Goal: Transaction & Acquisition: Subscribe to service/newsletter

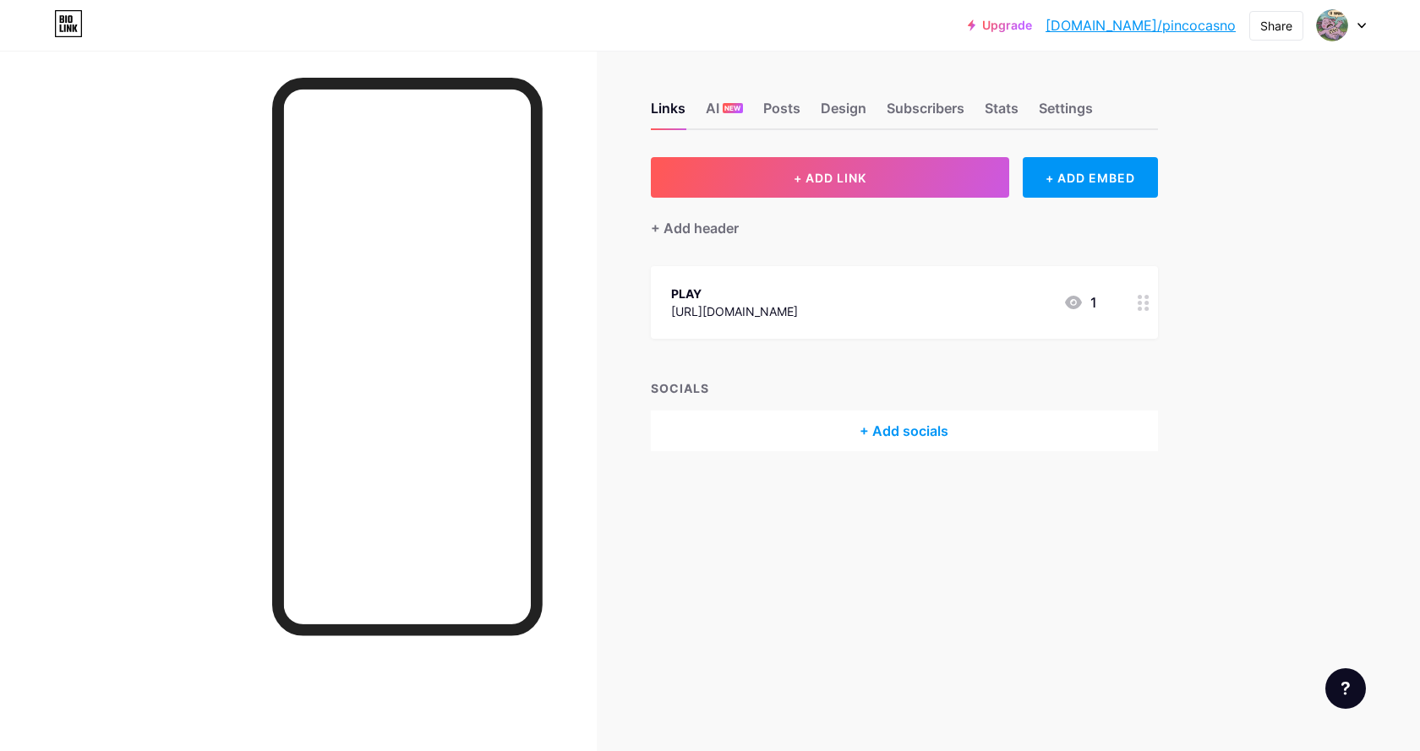
click at [1360, 26] on icon at bounding box center [1361, 26] width 7 height 4
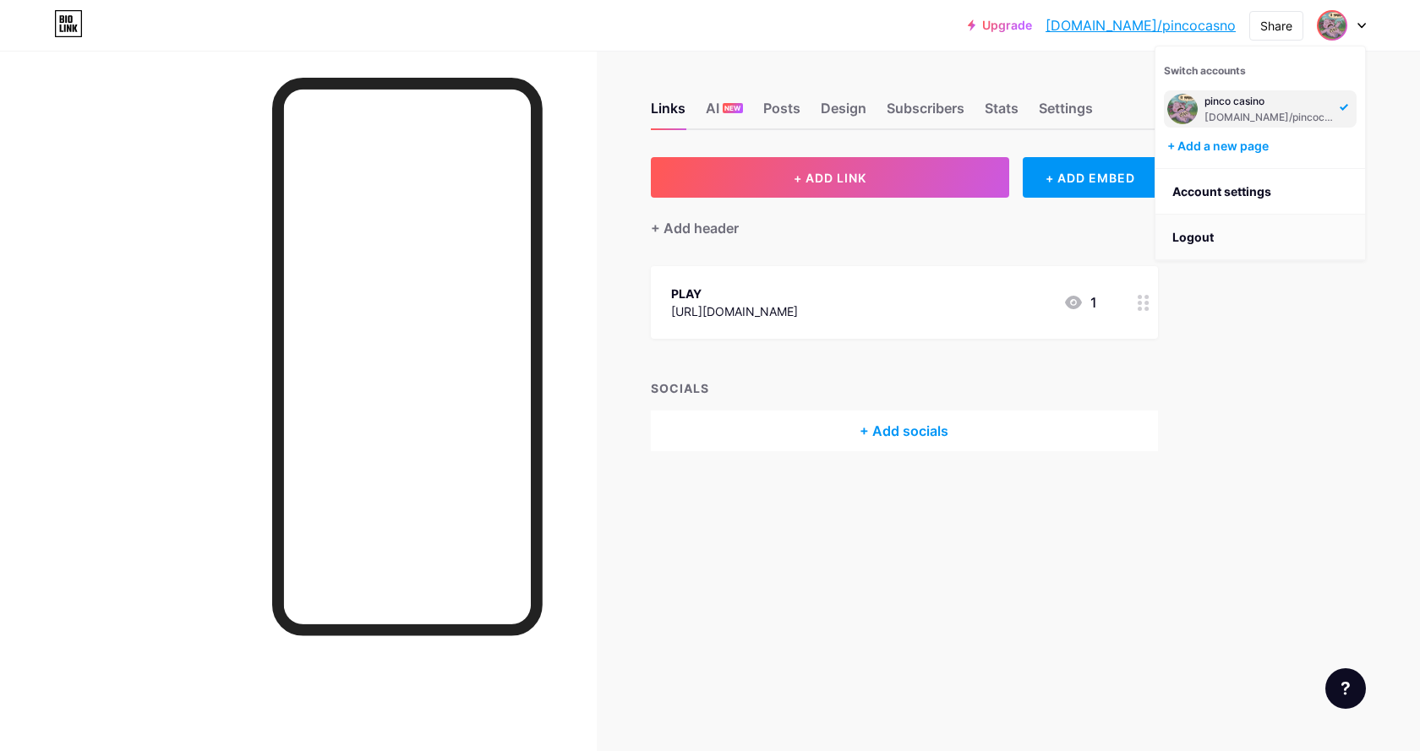
click at [1248, 236] on li "Logout" at bounding box center [1260, 238] width 210 height 46
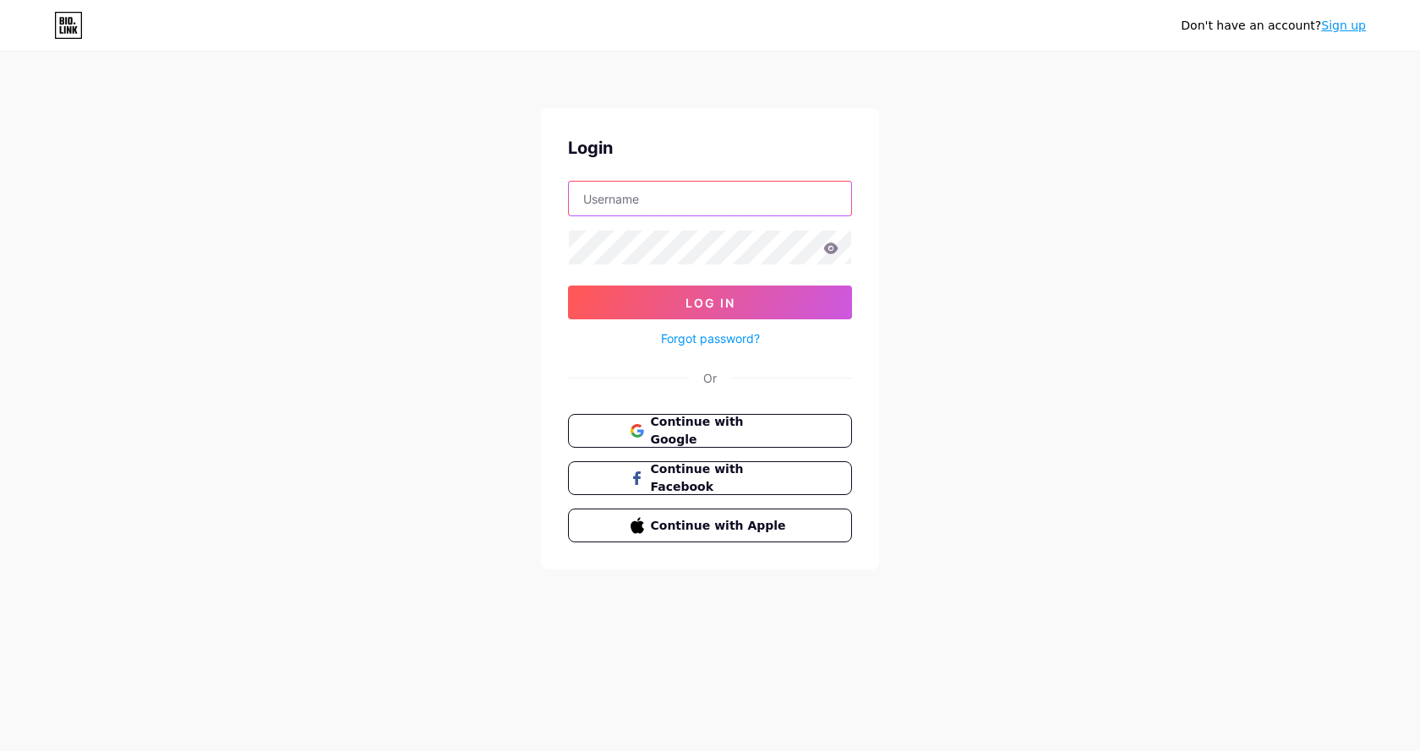
type input "[EMAIL_ADDRESS][DOMAIN_NAME]"
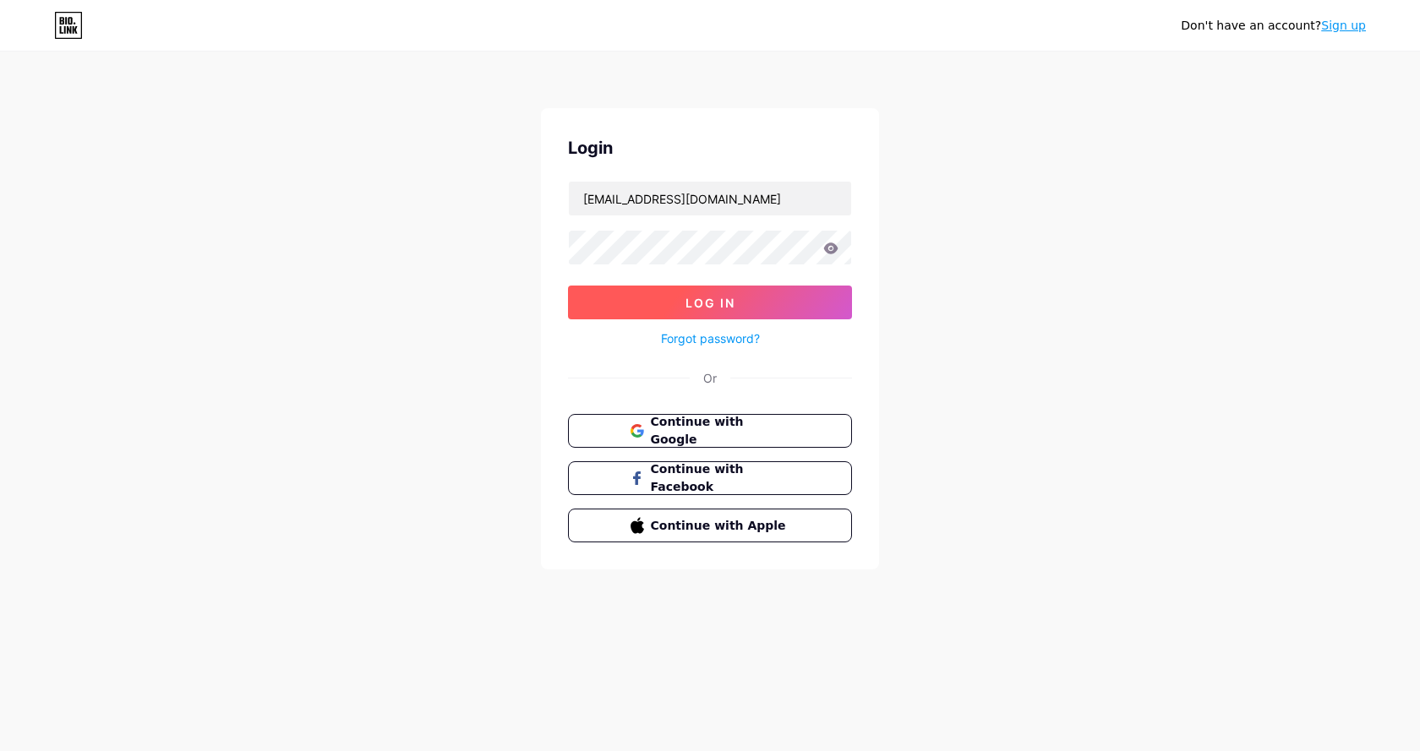
click at [666, 292] on button "Log In" at bounding box center [710, 303] width 284 height 34
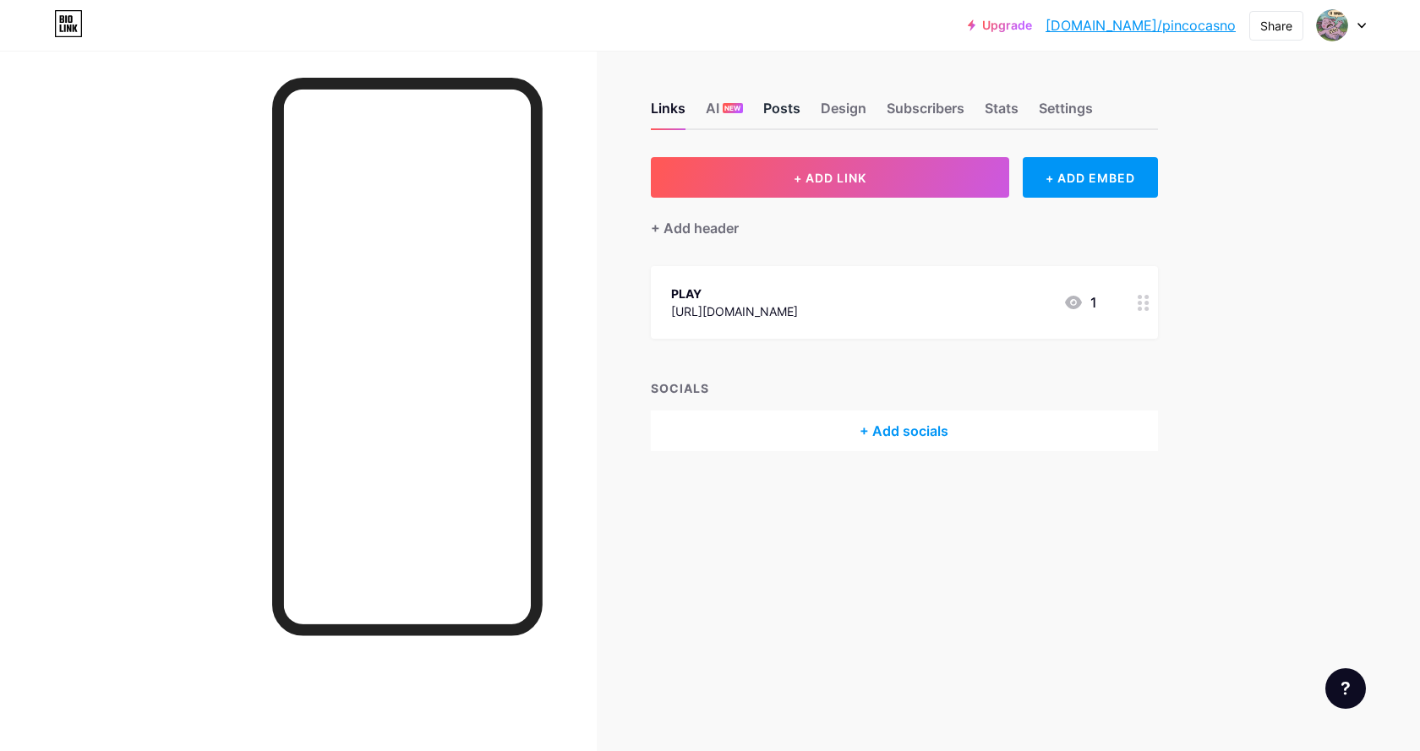
click at [794, 108] on div "Posts" at bounding box center [781, 113] width 37 height 30
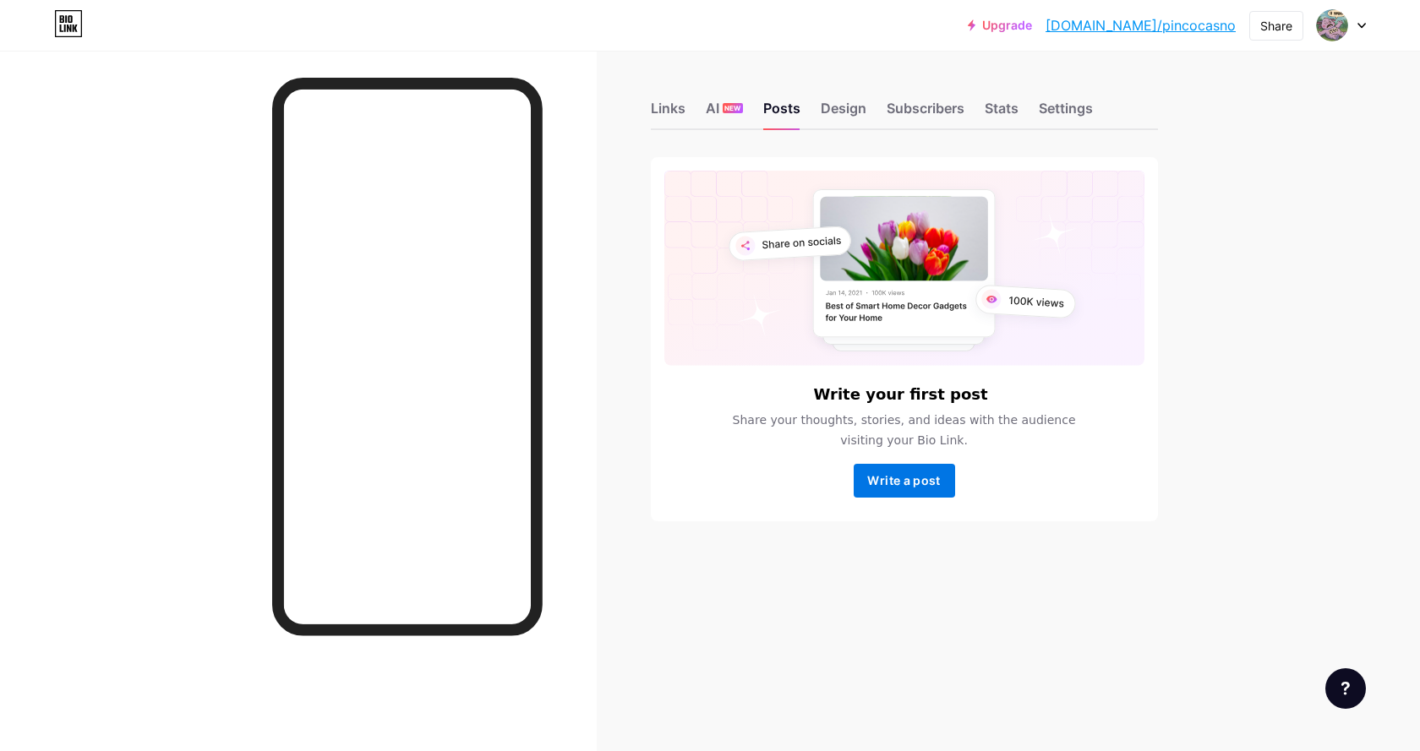
click at [931, 484] on span "Write a post" at bounding box center [903, 480] width 73 height 14
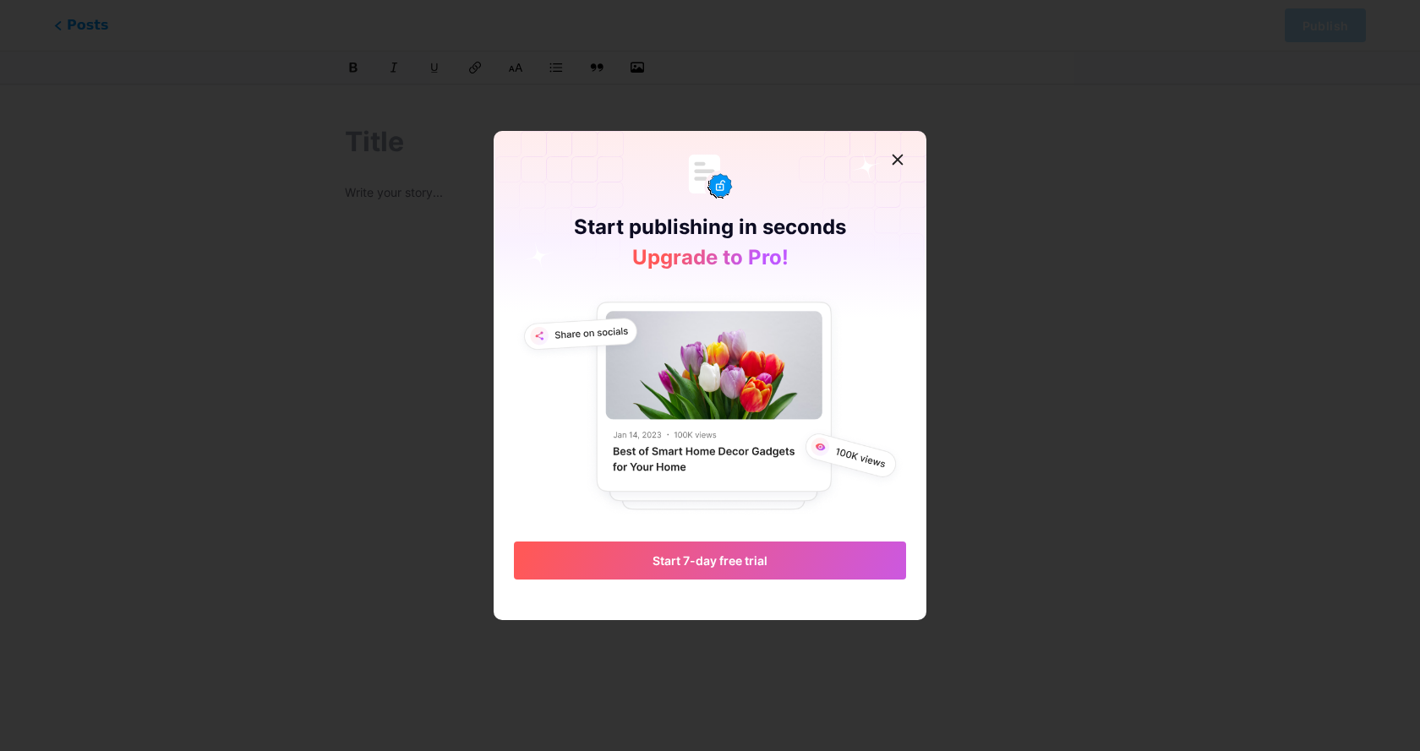
click at [706, 447] on img at bounding box center [710, 405] width 392 height 227
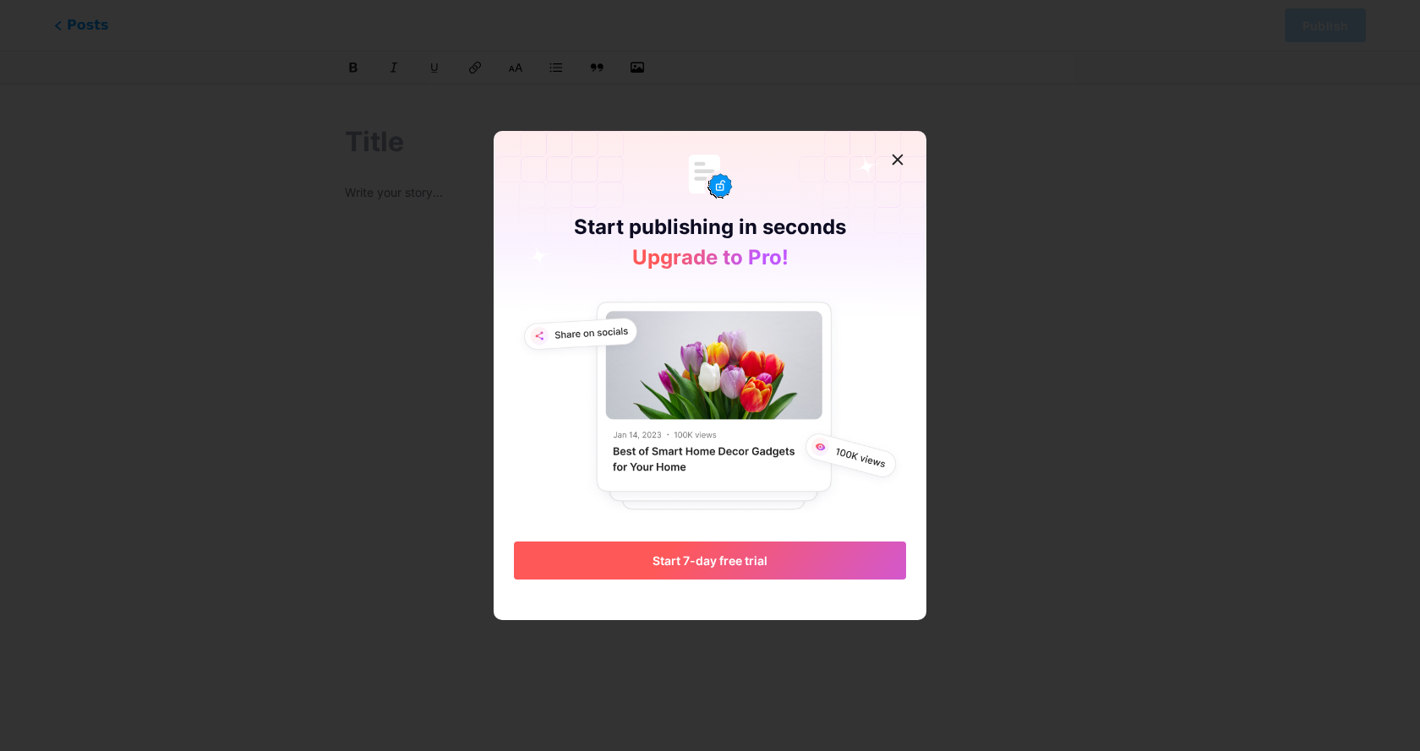
click at [744, 571] on button "Start 7-day free trial" at bounding box center [710, 561] width 392 height 38
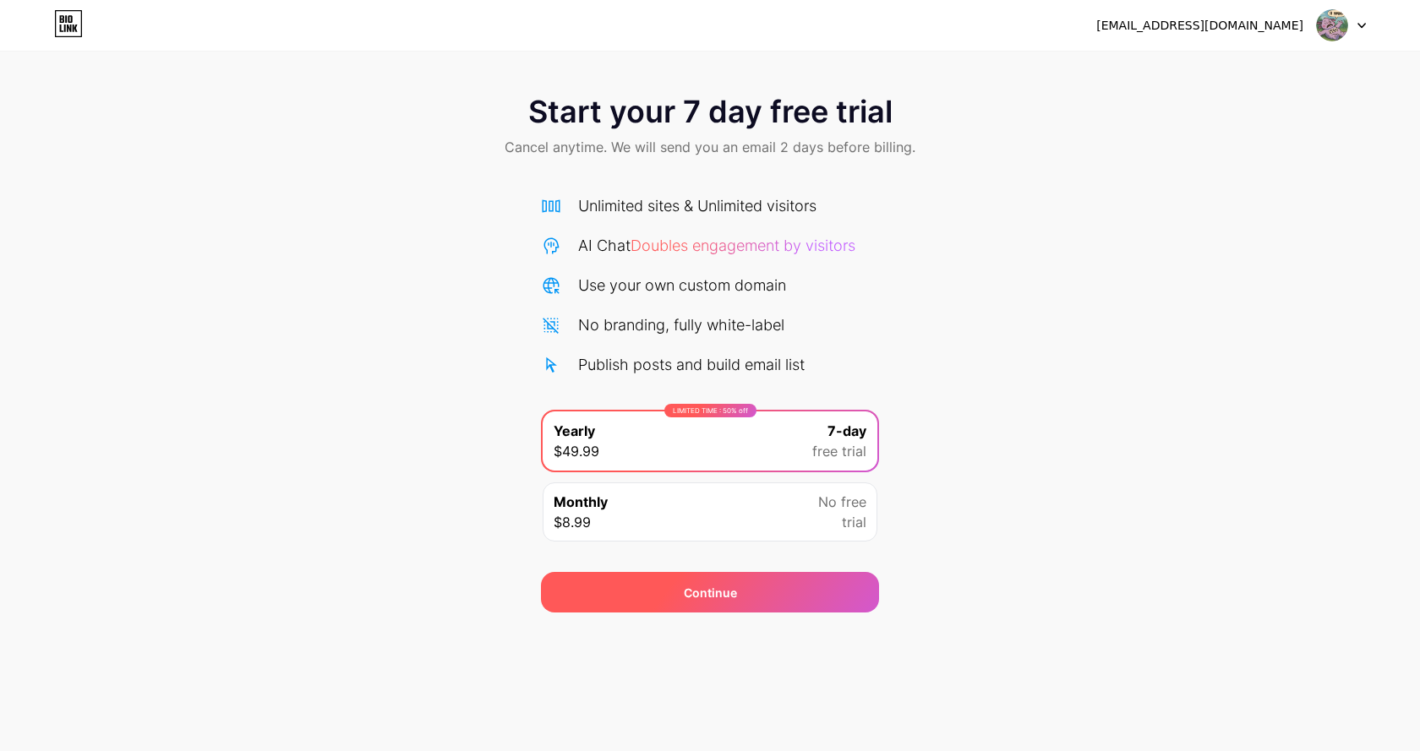
click at [677, 602] on div "Continue" at bounding box center [710, 592] width 338 height 41
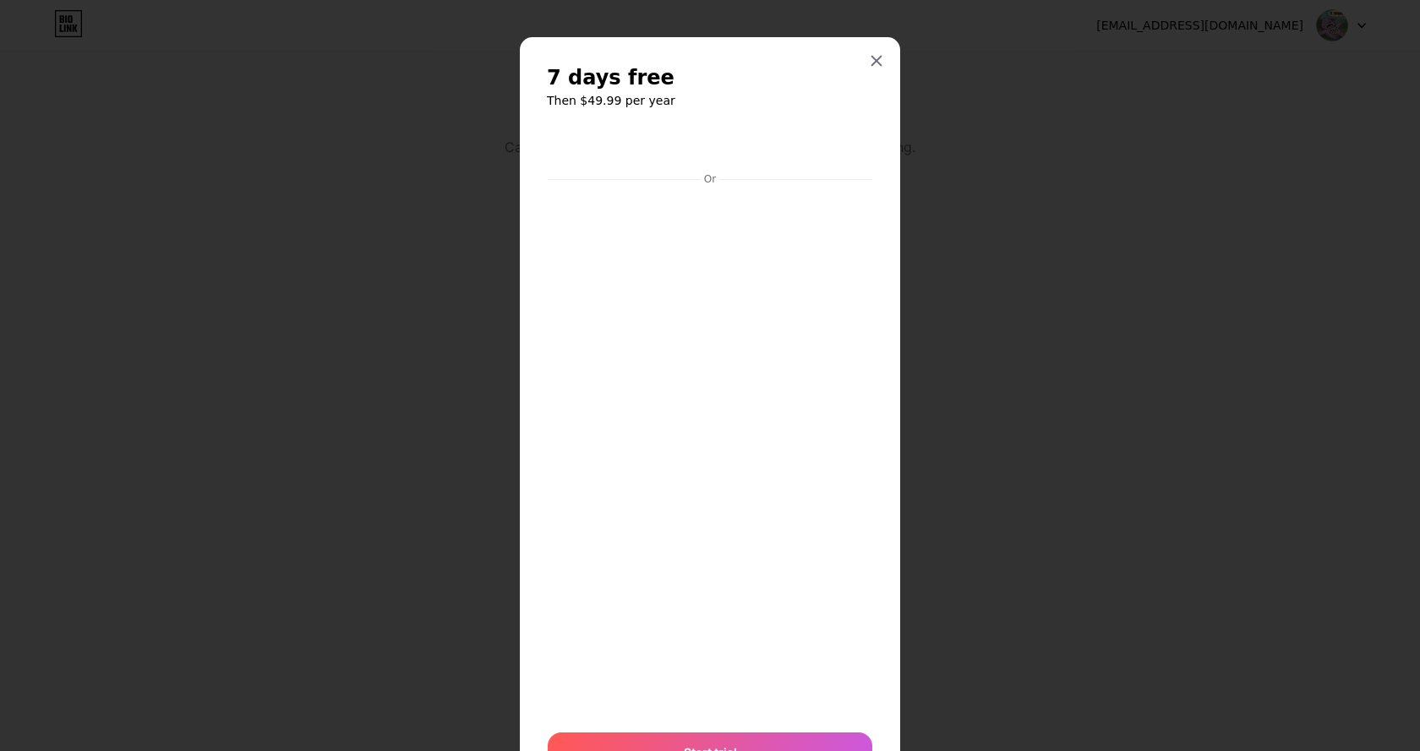
scroll to position [87, 0]
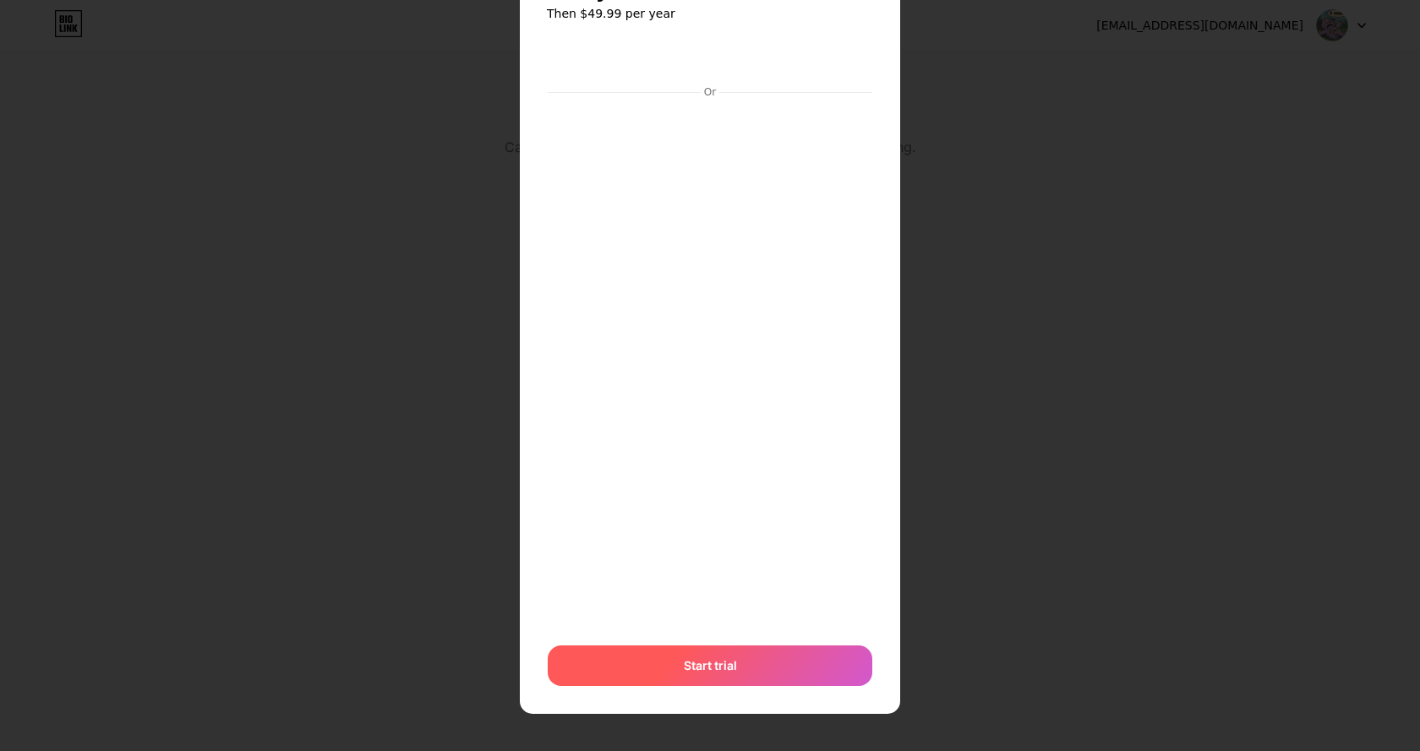
click at [717, 656] on div "Start trial" at bounding box center [710, 666] width 324 height 41
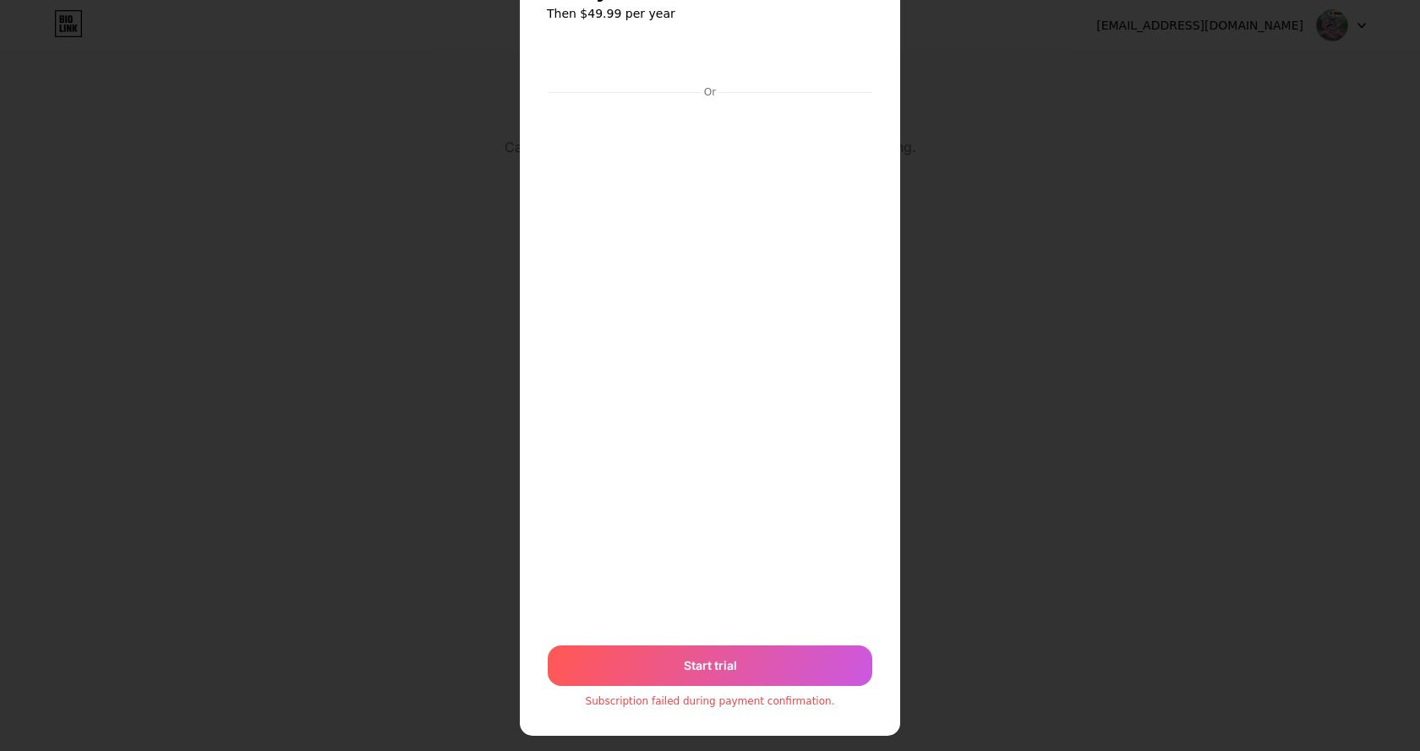
click at [741, 702] on div "Subscription failed during payment confirmation." at bounding box center [710, 702] width 249 height 14
copy div "Subscription failed during payment confirmation."
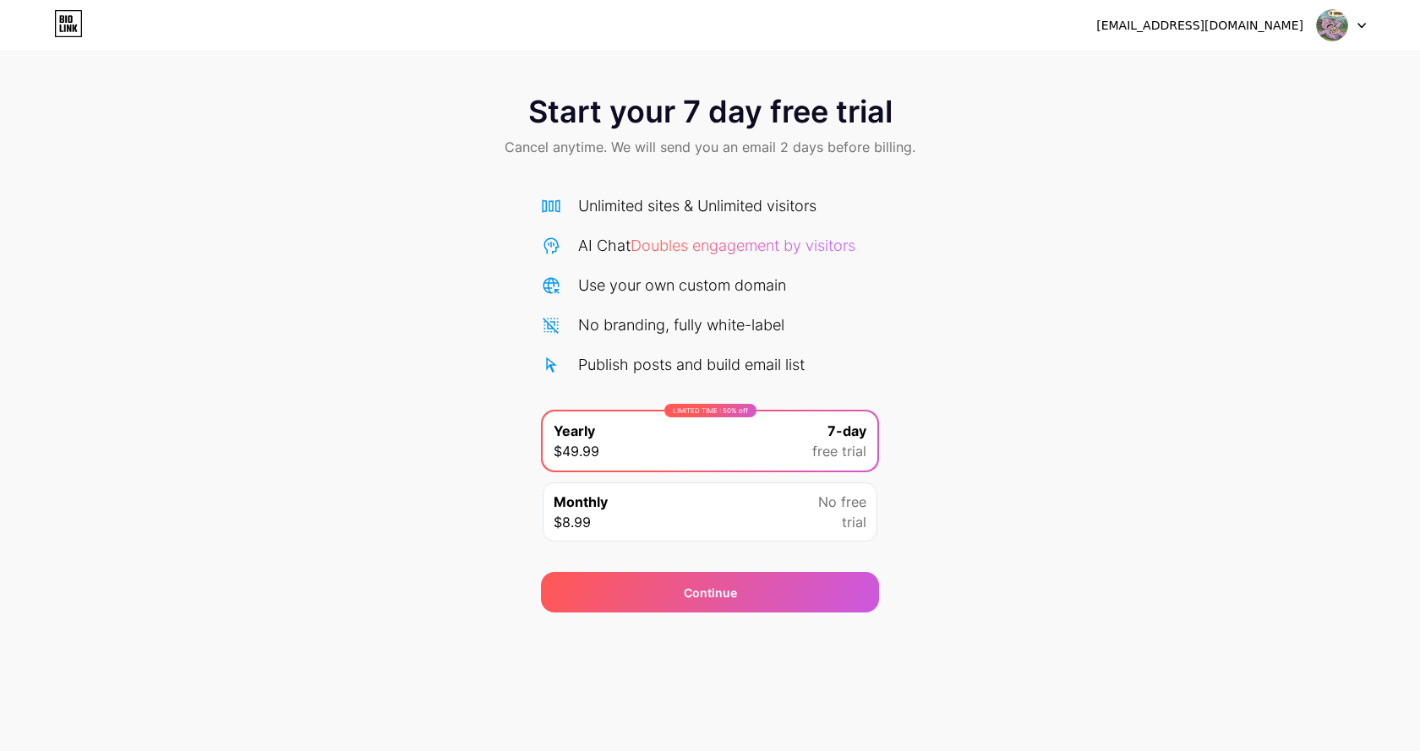
click at [620, 524] on div "Monthly $8.99 No free trial" at bounding box center [709, 511] width 335 height 59
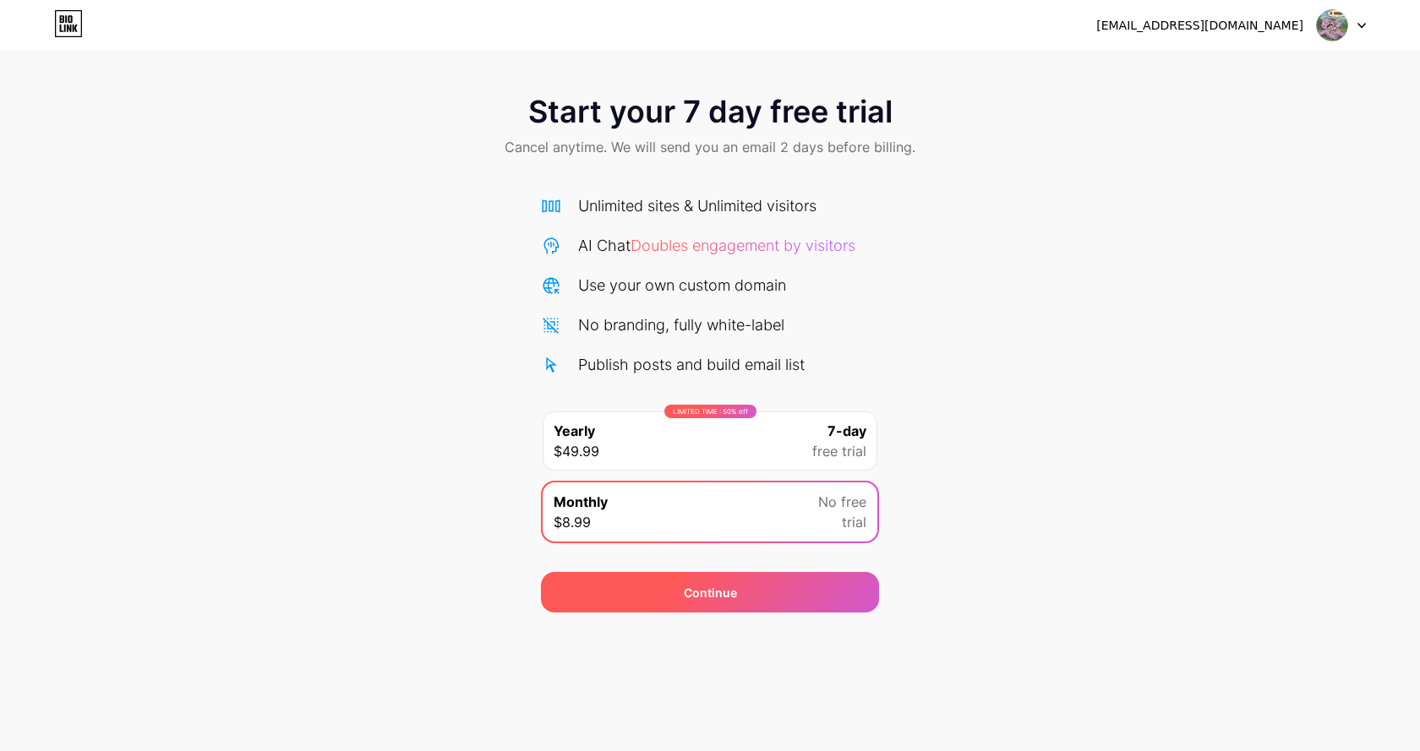
click at [627, 602] on div "Continue" at bounding box center [710, 592] width 338 height 41
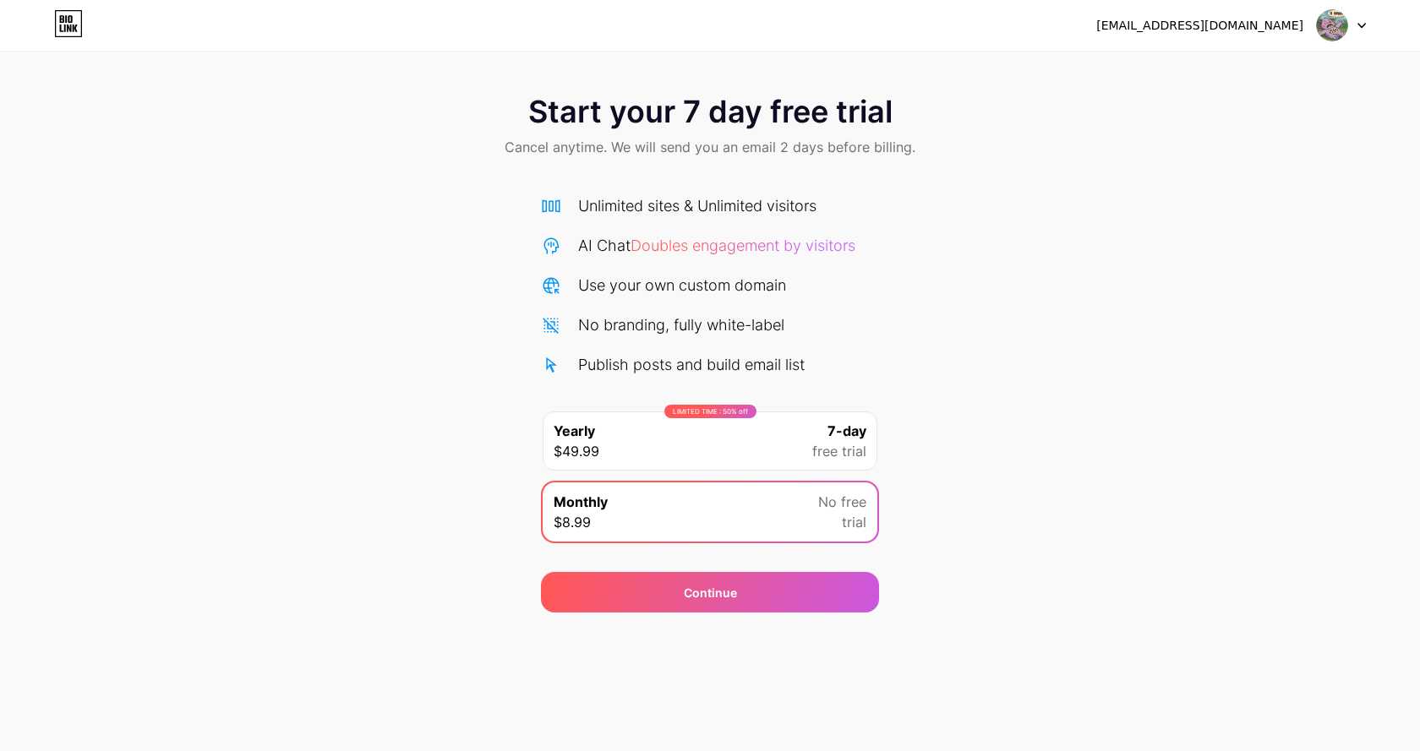
scroll to position [69, 0]
click at [730, 657] on span "Subscribe" at bounding box center [709, 666] width 59 height 18
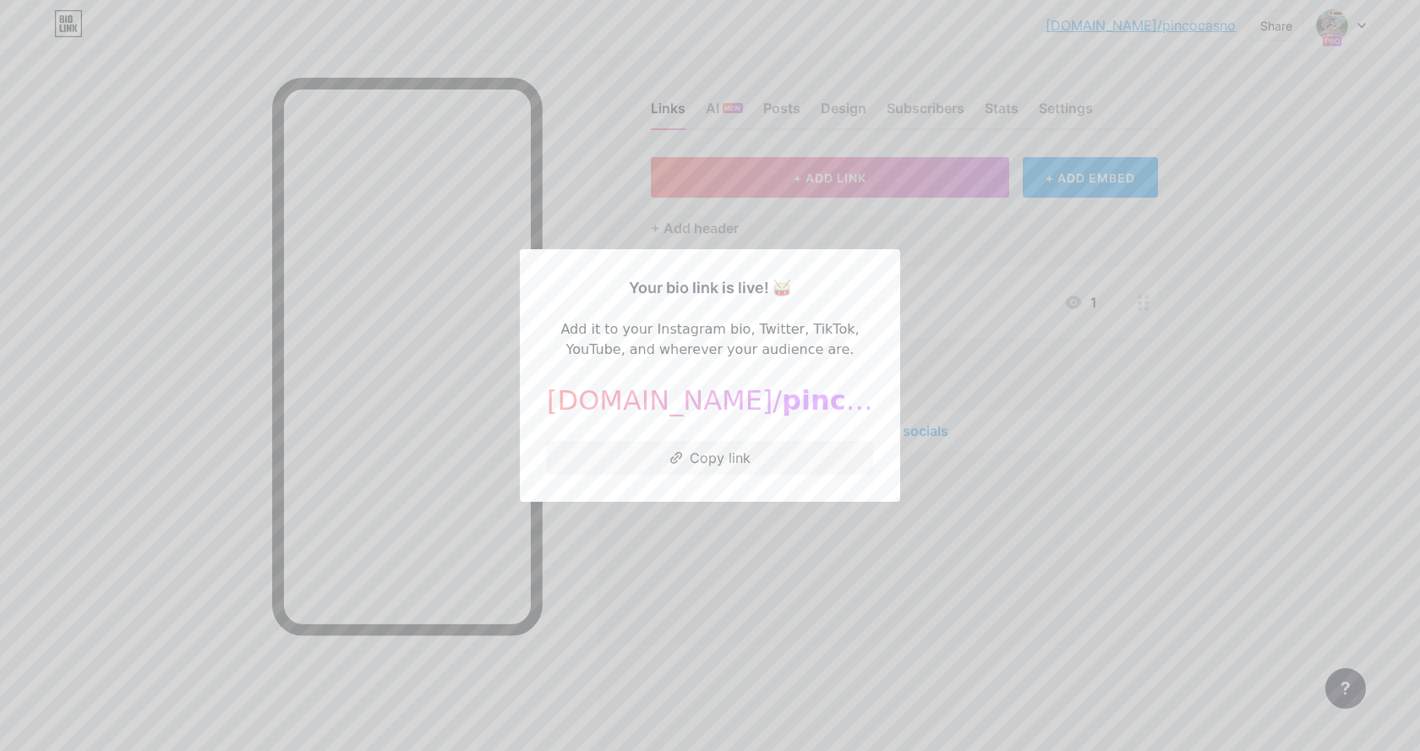
click at [777, 606] on div at bounding box center [710, 375] width 1420 height 751
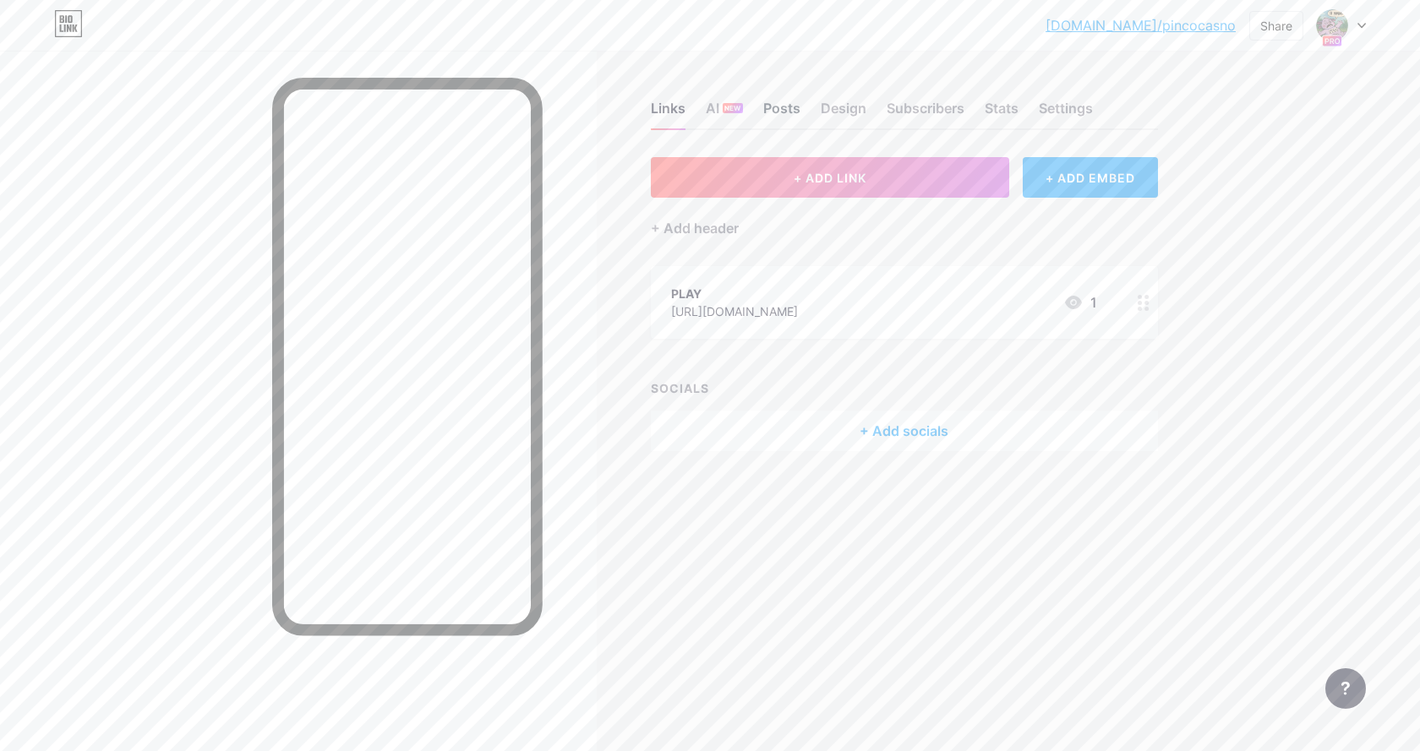
click at [777, 110] on div "Posts" at bounding box center [781, 113] width 37 height 30
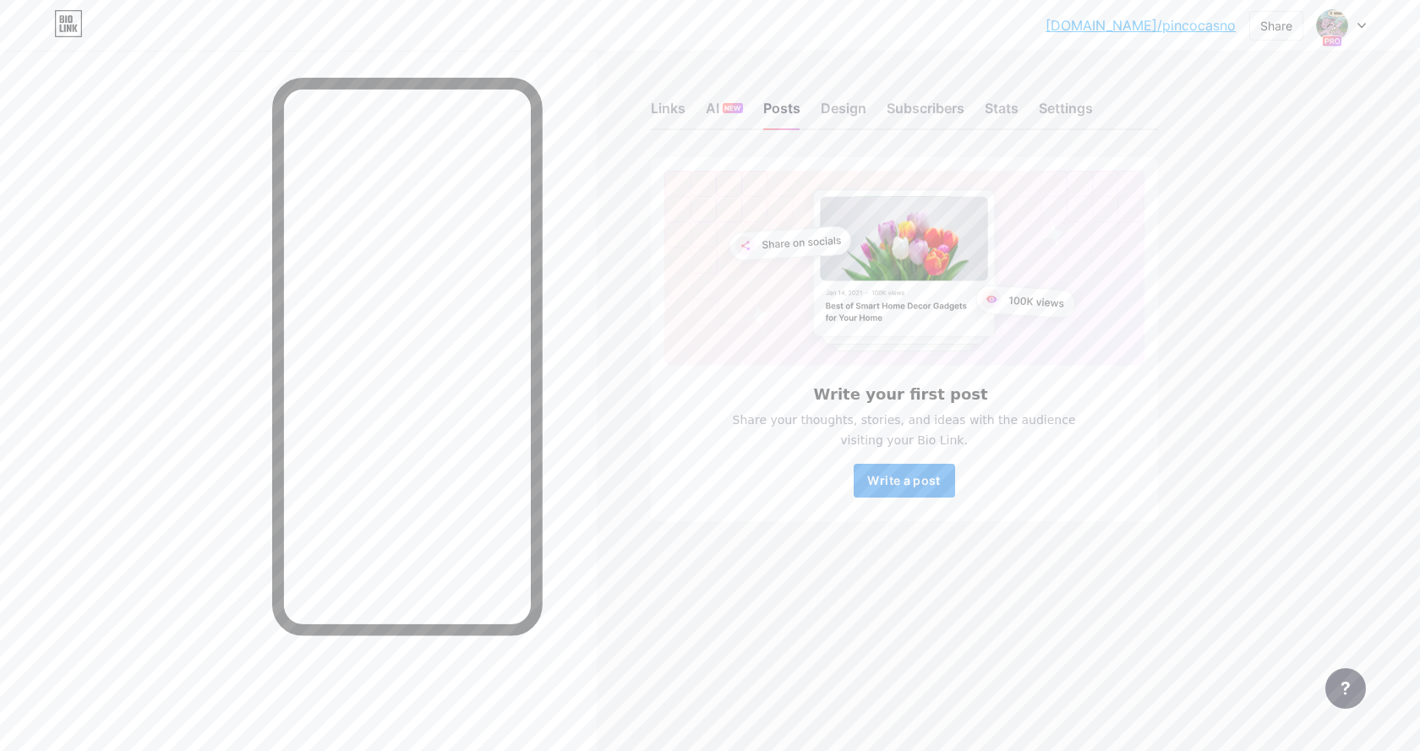
click at [886, 488] on span "Write a post" at bounding box center [903, 480] width 73 height 14
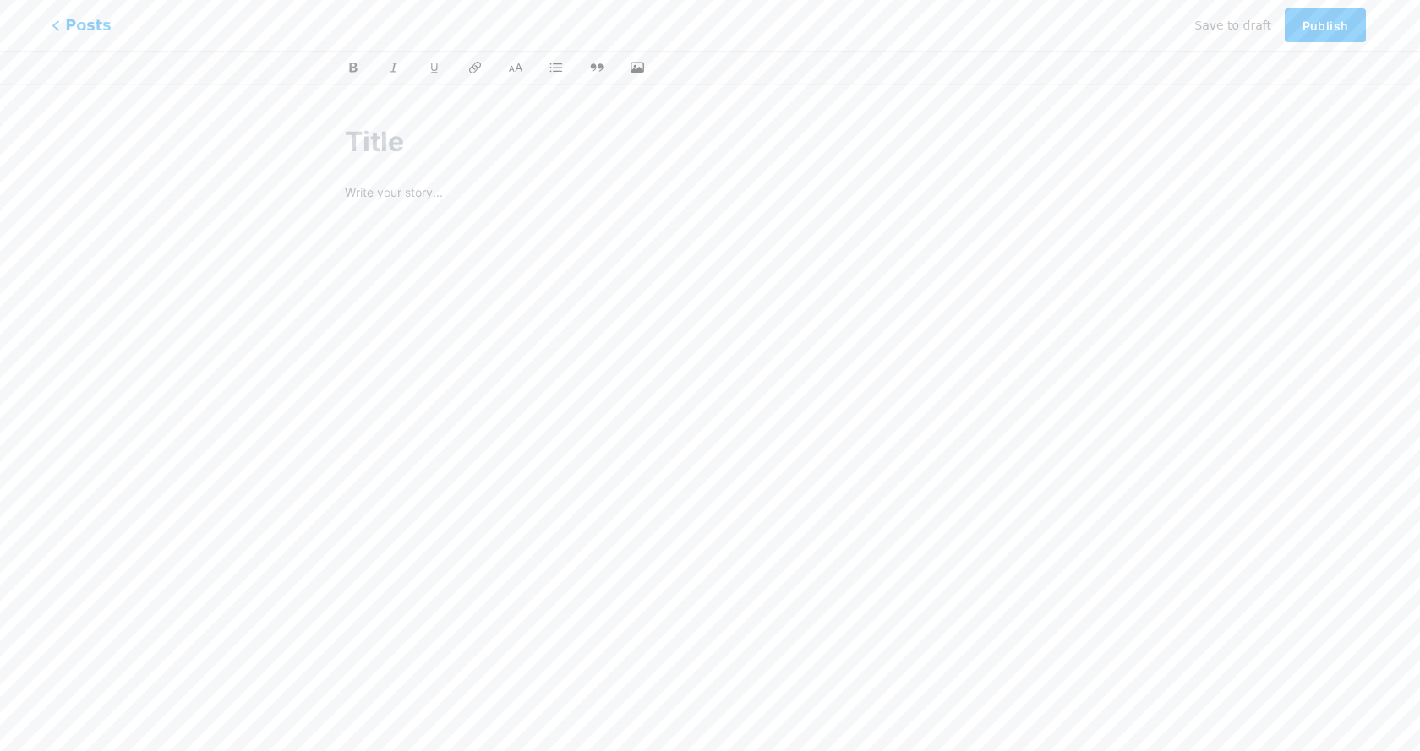
click at [81, 33] on span "Posts" at bounding box center [82, 25] width 60 height 22
